Goal: Information Seeking & Learning: Learn about a topic

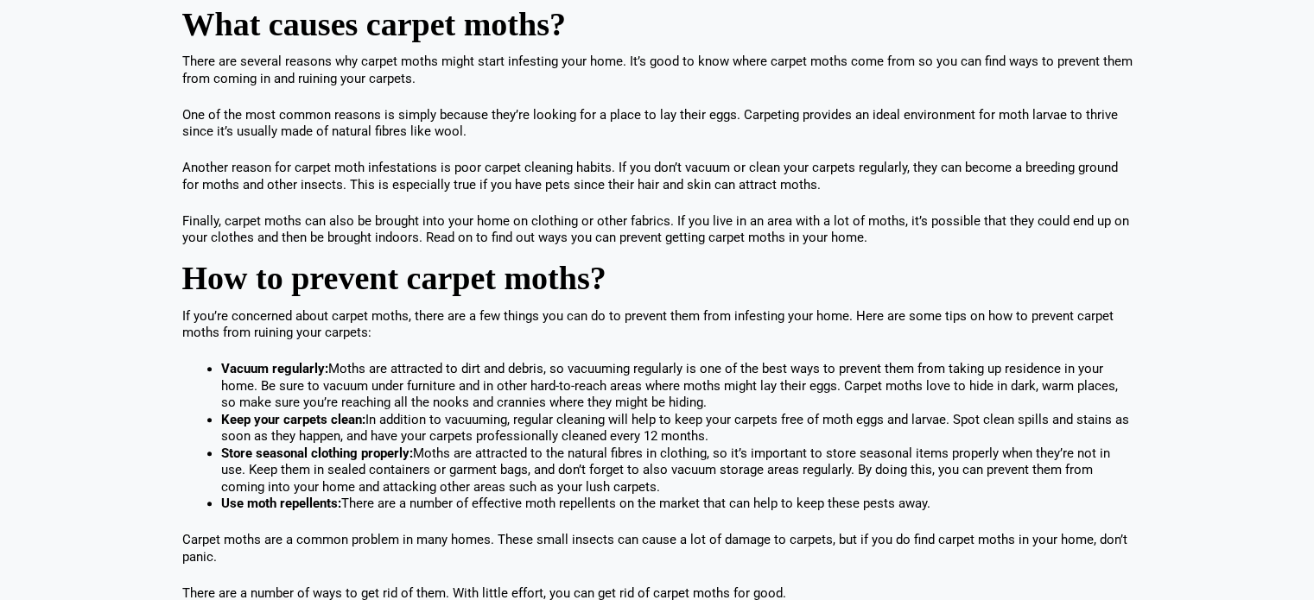
scroll to position [960, 0]
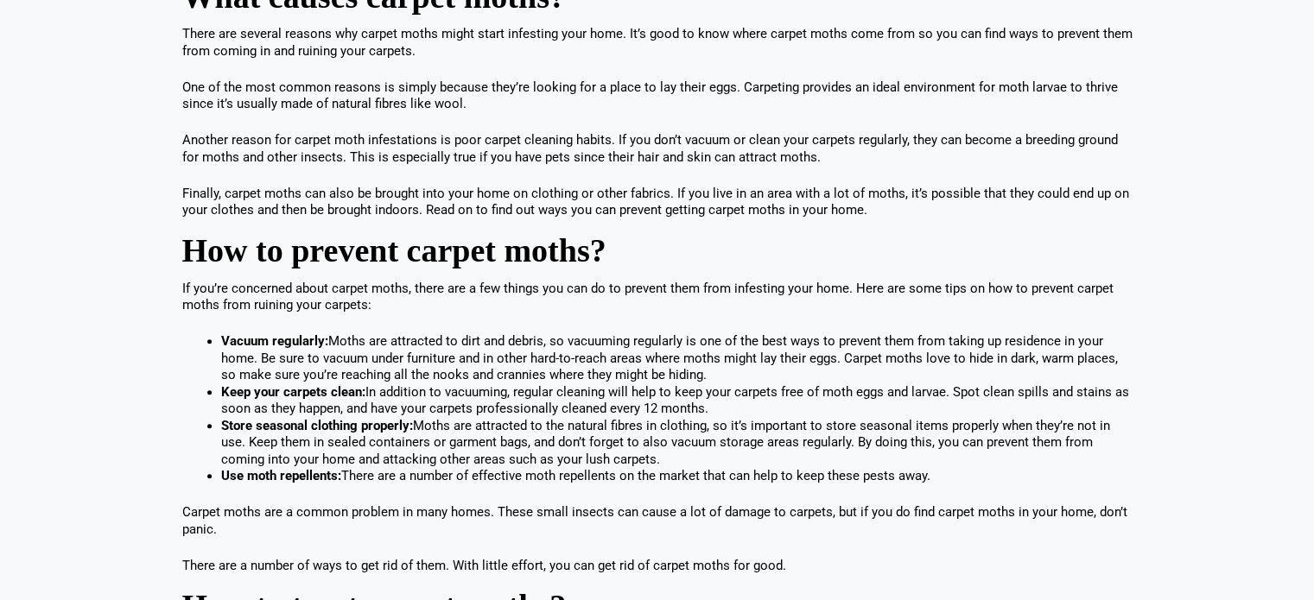
scroll to position [997, 0]
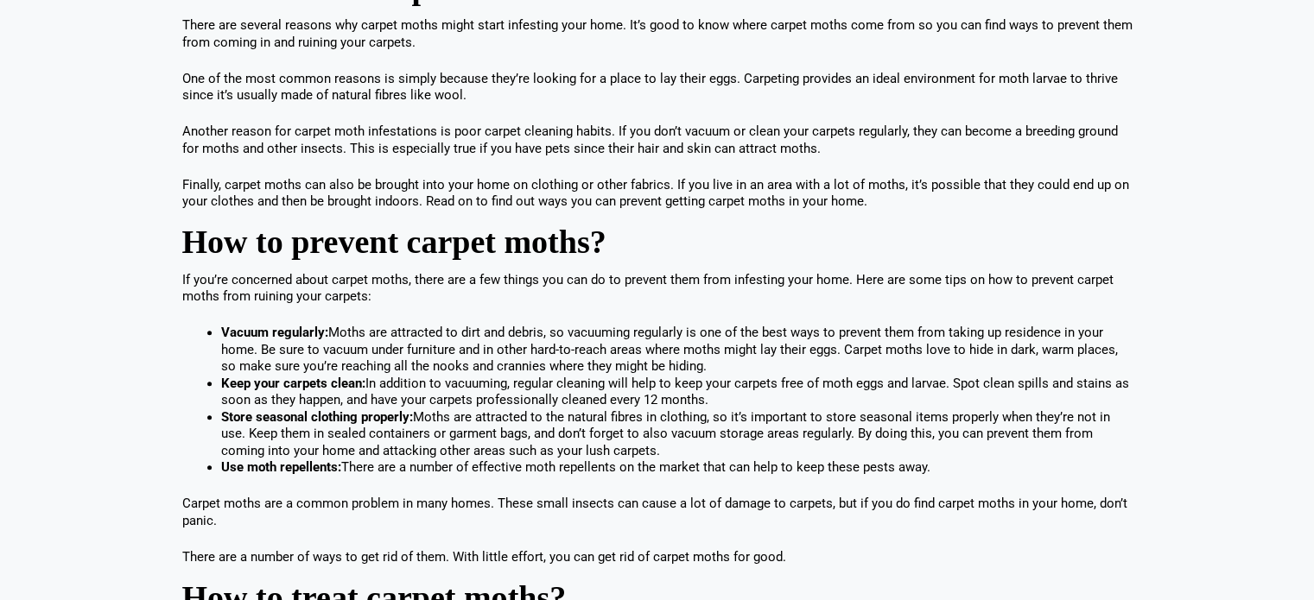
drag, startPoint x: 220, startPoint y: 331, endPoint x: 958, endPoint y: 469, distance: 750.3
click at [958, 469] on ul "Vacuum regularly: Moths are attracted to dirt and debris, so vacuuming regularl…" at bounding box center [676, 401] width 911 height 152
click at [404, 486] on div "One of the most frustrating things that can happen to your carpet is finding it…" at bounding box center [657, 235] width 950 height 1309
click at [221, 511] on p "Carpet moths are a common problem in many homes. These small insects can cause …" at bounding box center [657, 513] width 950 height 34
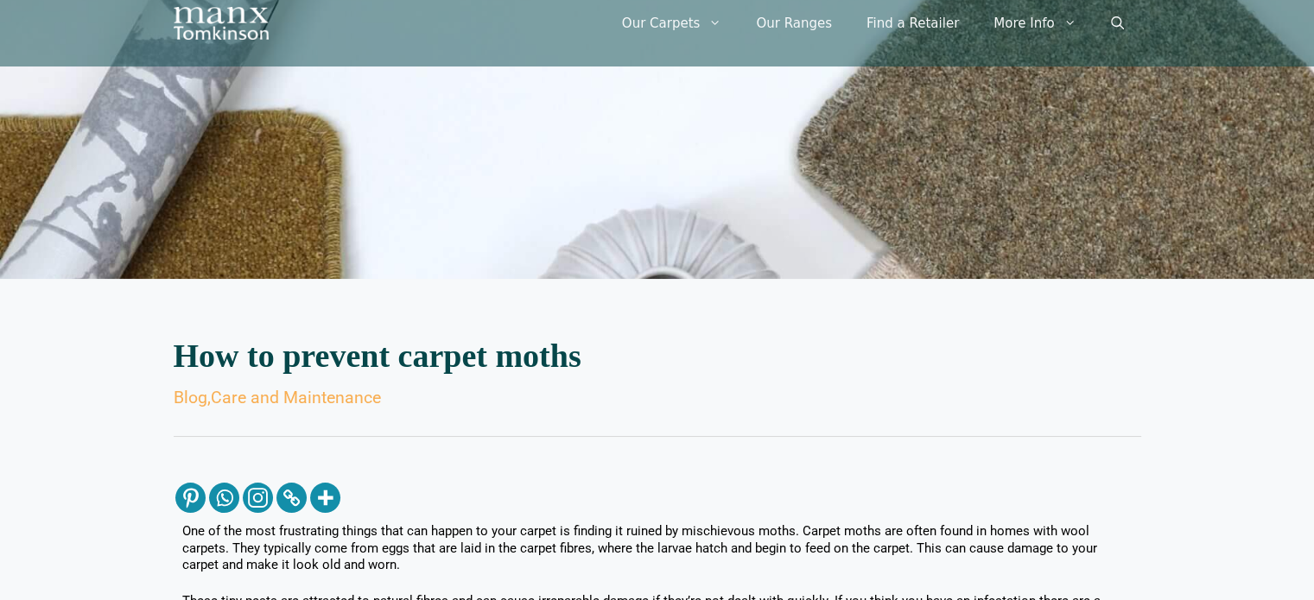
scroll to position [0, 0]
